Goal: Transaction & Acquisition: Purchase product/service

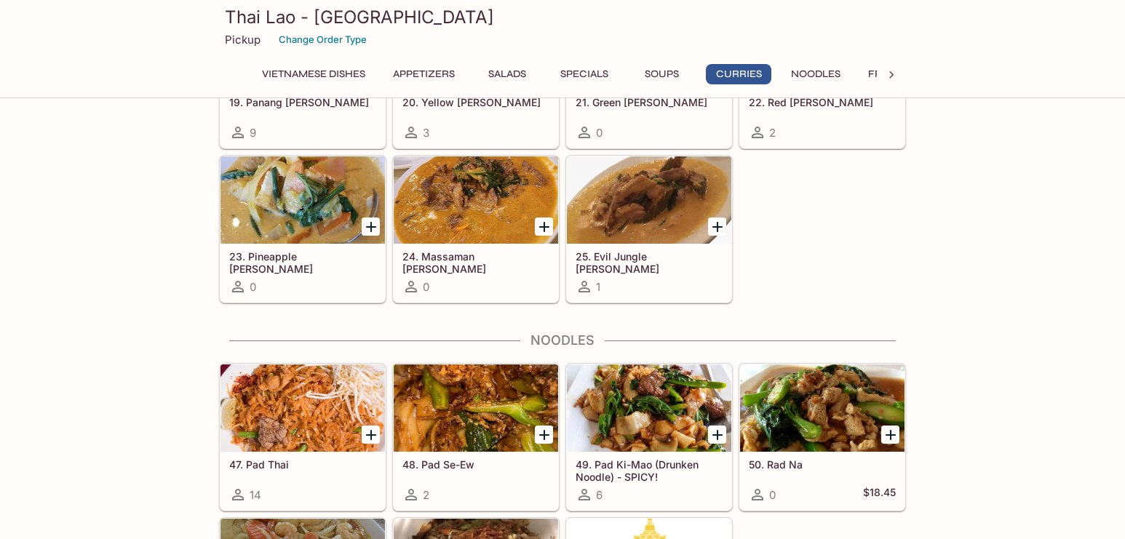
scroll to position [2339, 0]
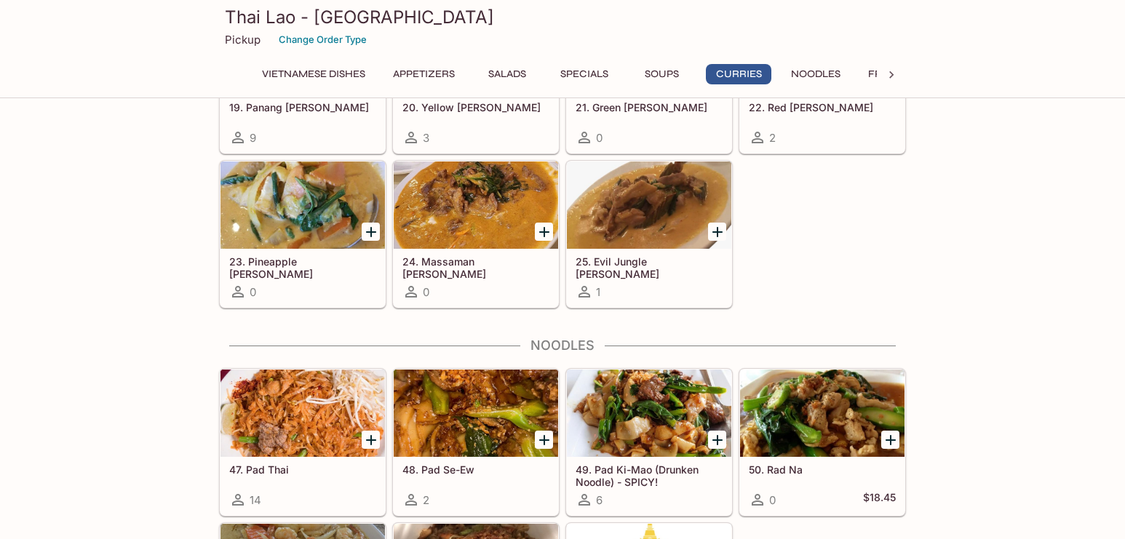
click at [667, 216] on div at bounding box center [649, 205] width 164 height 87
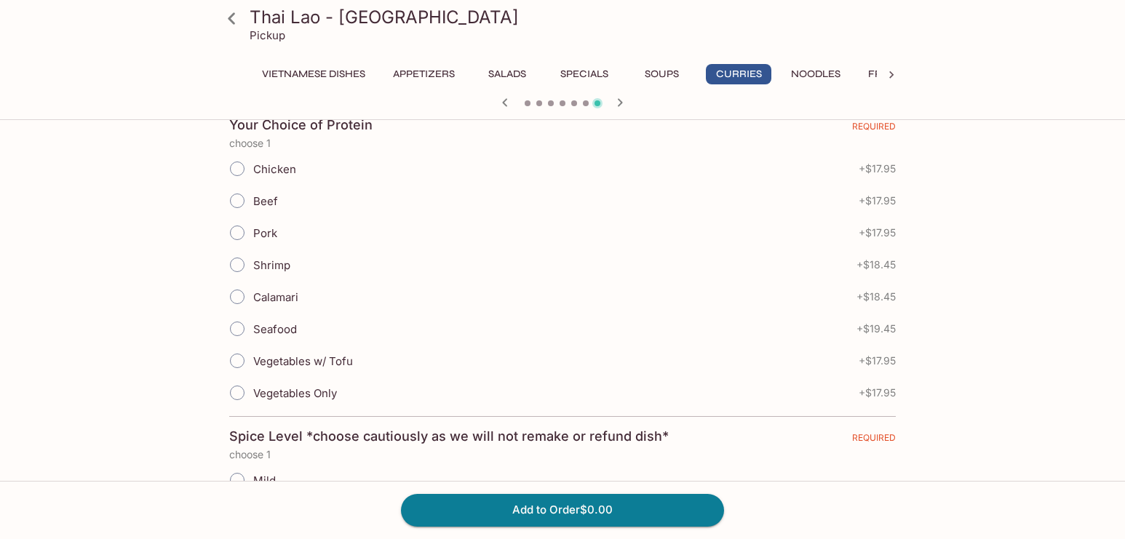
scroll to position [333, 0]
click at [241, 331] on input "Seafood" at bounding box center [237, 327] width 31 height 31
click at [686, 512] on button "Add to Order $19.45" at bounding box center [562, 510] width 323 height 32
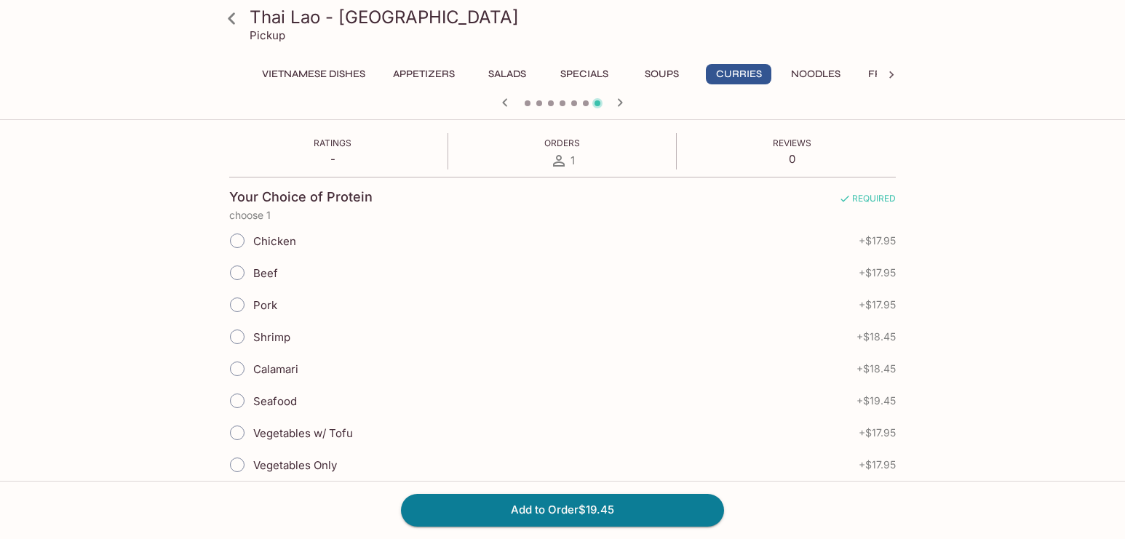
scroll to position [341, 0]
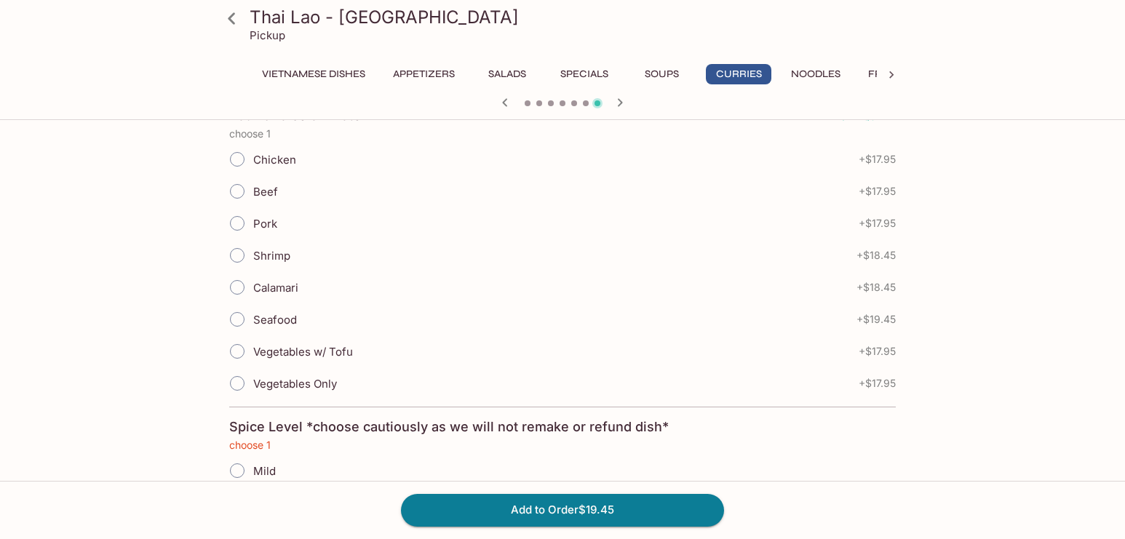
click at [238, 317] on input "Seafood" at bounding box center [237, 319] width 31 height 31
click at [242, 325] on input "Seafood" at bounding box center [237, 319] width 31 height 31
click at [325, 316] on div "Seafood + $19.45" at bounding box center [562, 319] width 667 height 32
click at [300, 316] on div "Seafood + $19.45" at bounding box center [562, 319] width 667 height 32
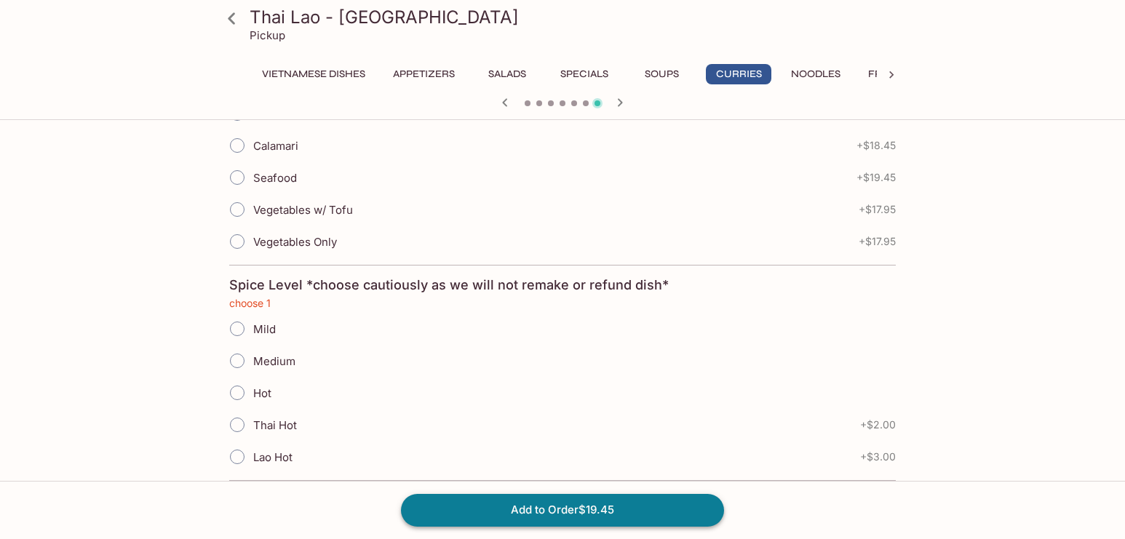
click at [606, 498] on button "Add to Order $19.45" at bounding box center [562, 510] width 323 height 32
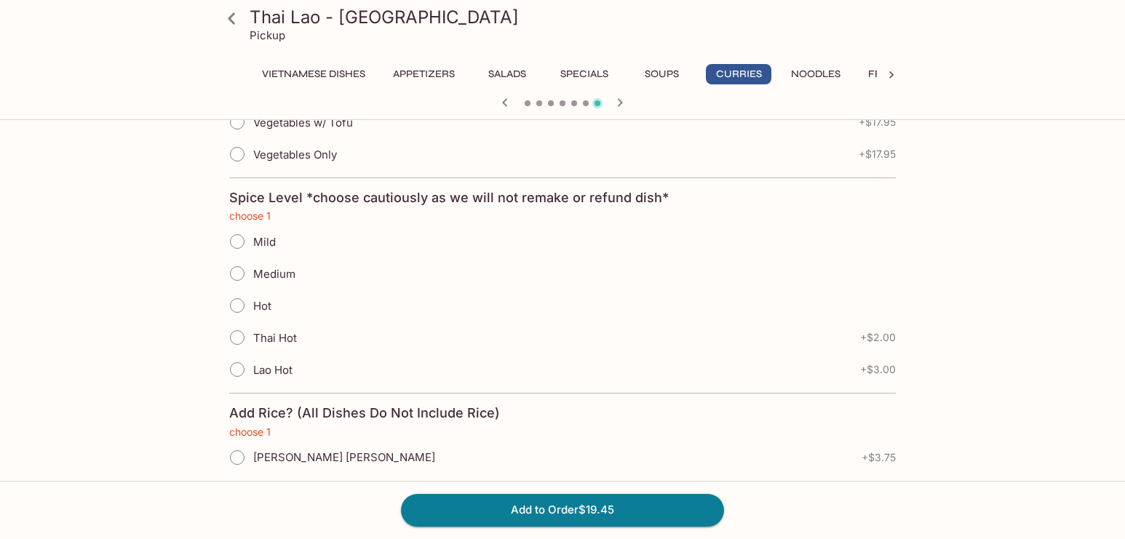
scroll to position [571, 0]
click at [241, 370] on input "Lao Hot" at bounding box center [237, 369] width 31 height 31
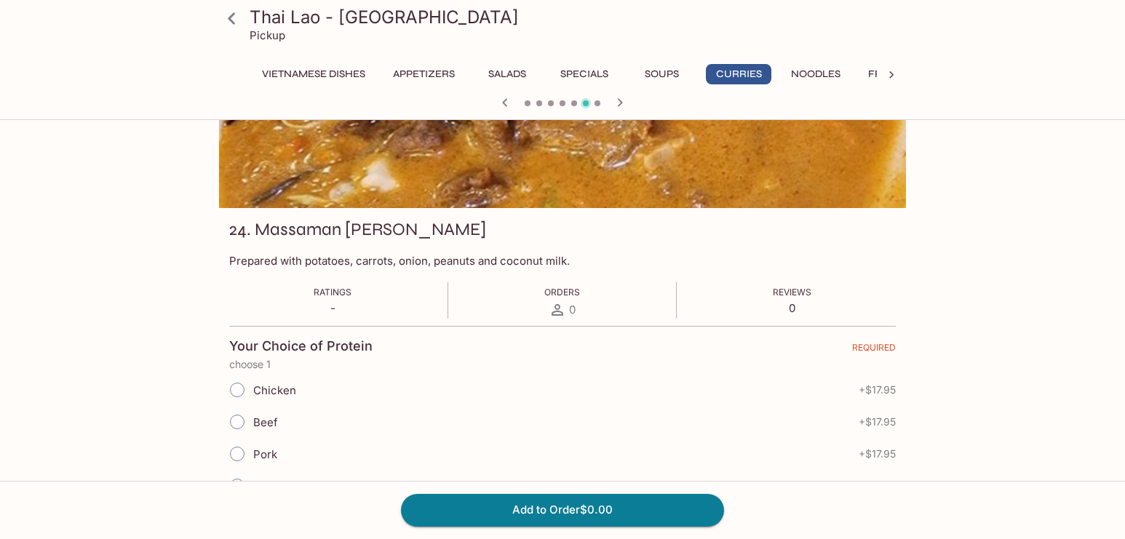
scroll to position [271, 0]
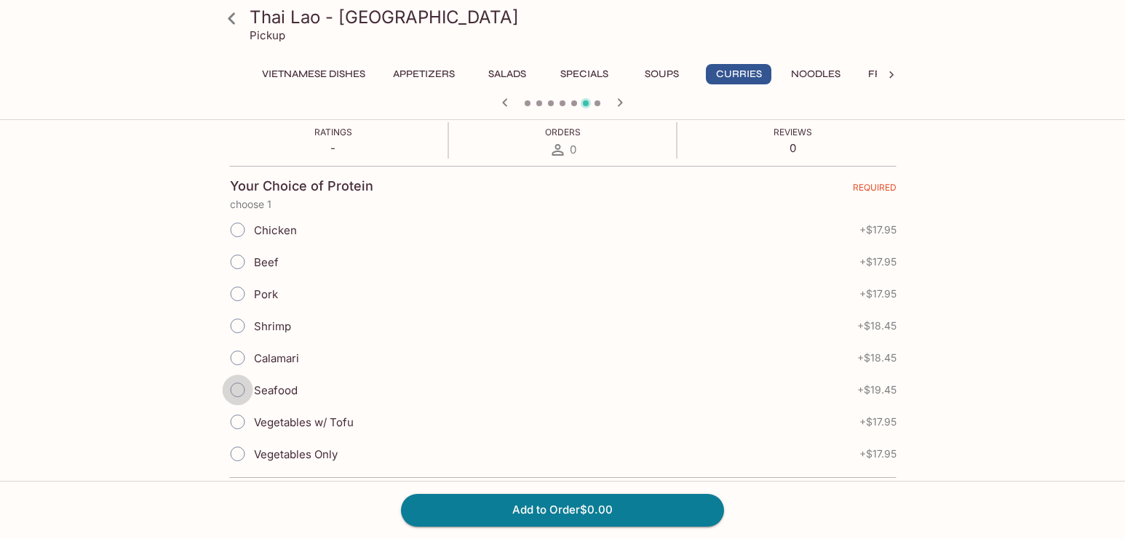
click at [241, 390] on input "Seafood" at bounding box center [238, 390] width 31 height 31
drag, startPoint x: 611, startPoint y: 502, endPoint x: 659, endPoint y: 499, distance: 47.4
click at [611, 503] on button "Add to Order $0.00" at bounding box center [562, 510] width 323 height 32
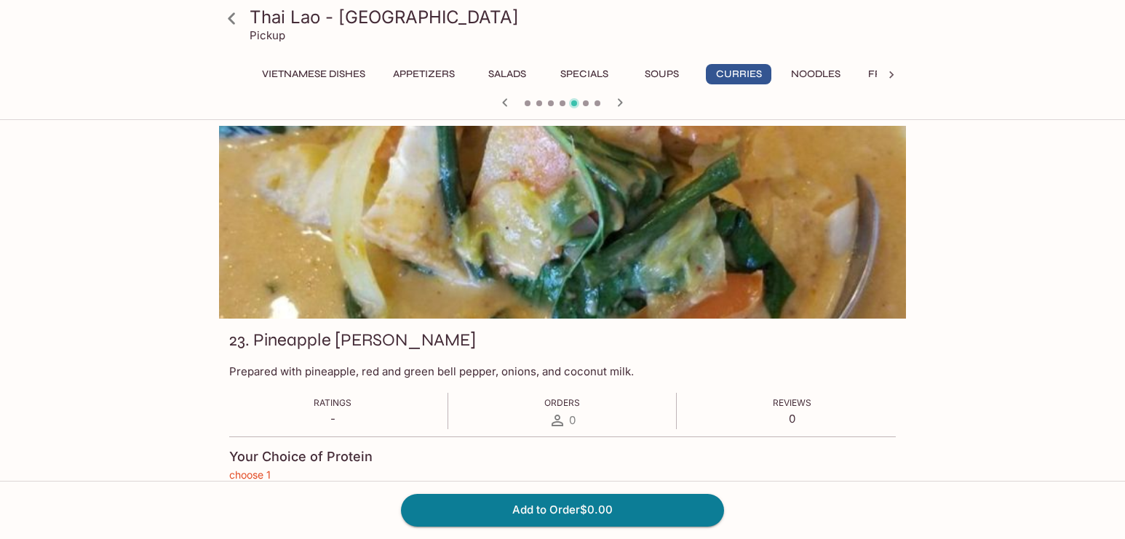
scroll to position [1232, 0]
